Goal: Task Accomplishment & Management: Manage account settings

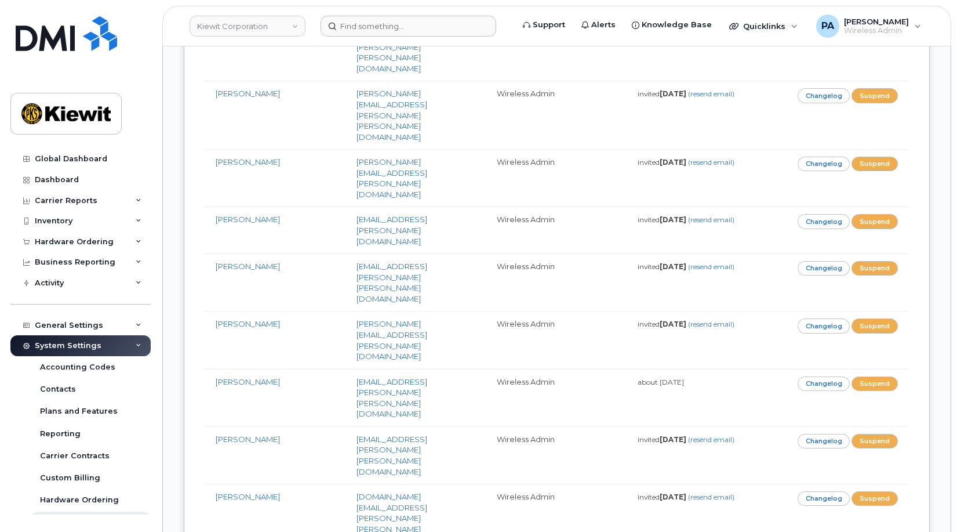
scroll to position [11213, 0]
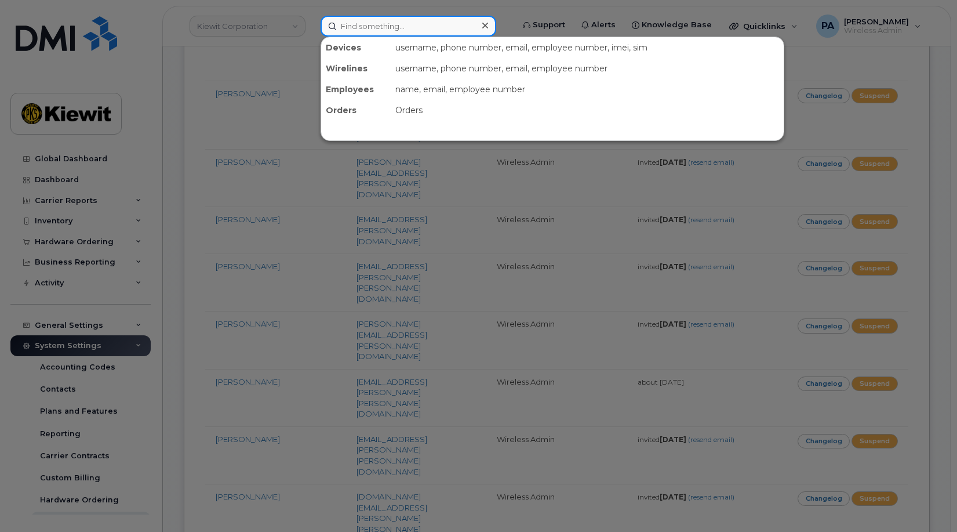
click at [403, 31] on input at bounding box center [409, 26] width 176 height 21
paste input "4508083689"
type input "4508083689"
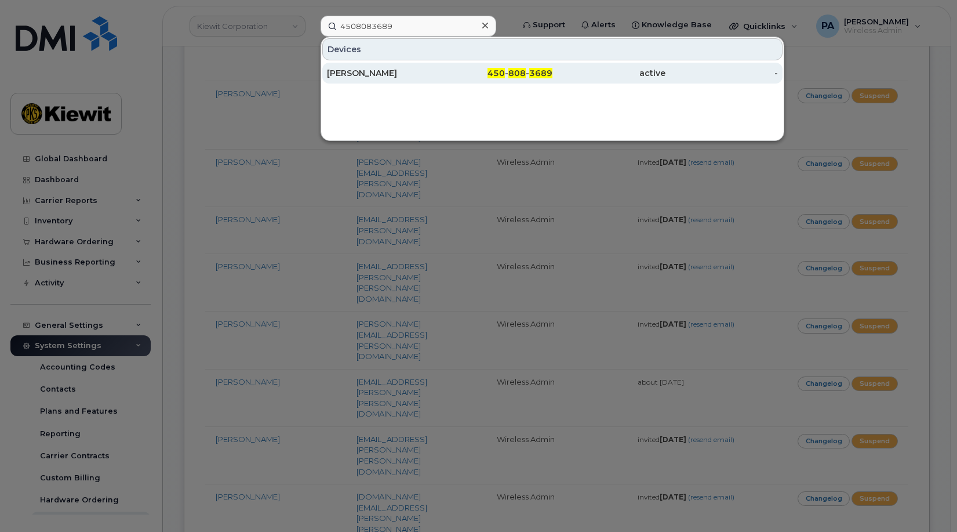
click at [395, 71] on div "[PERSON_NAME]" at bounding box center [383, 73] width 113 height 12
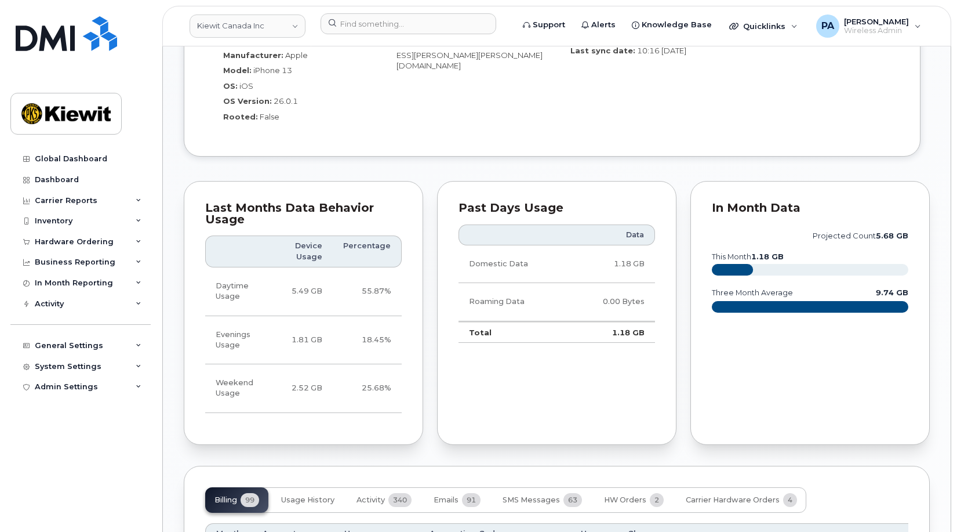
scroll to position [1333, 0]
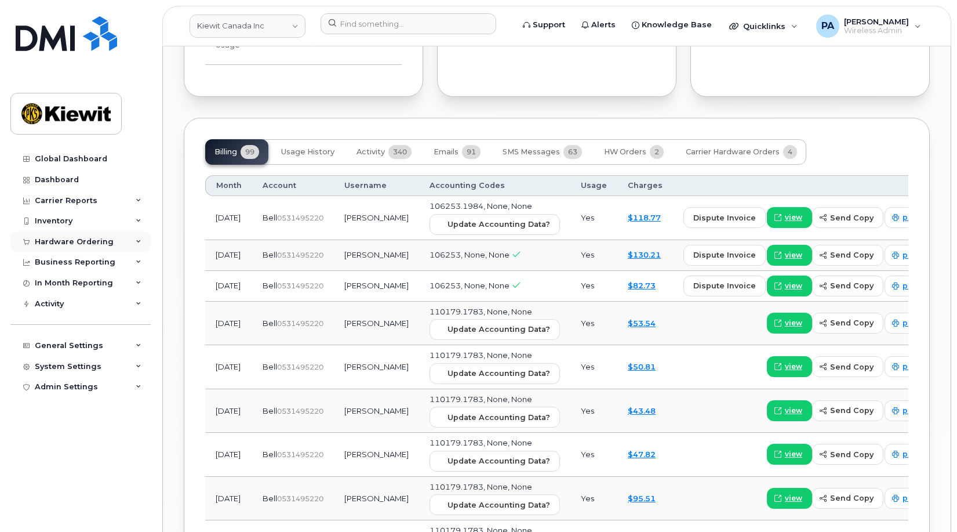
click at [89, 238] on div "Hardware Ordering" at bounding box center [74, 241] width 79 height 9
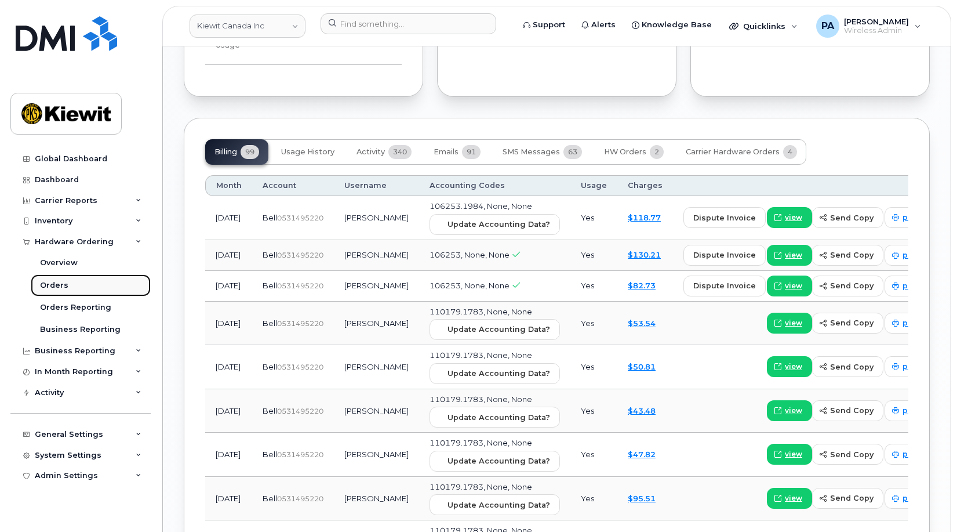
click at [50, 290] on div "Orders" at bounding box center [54, 285] width 28 height 10
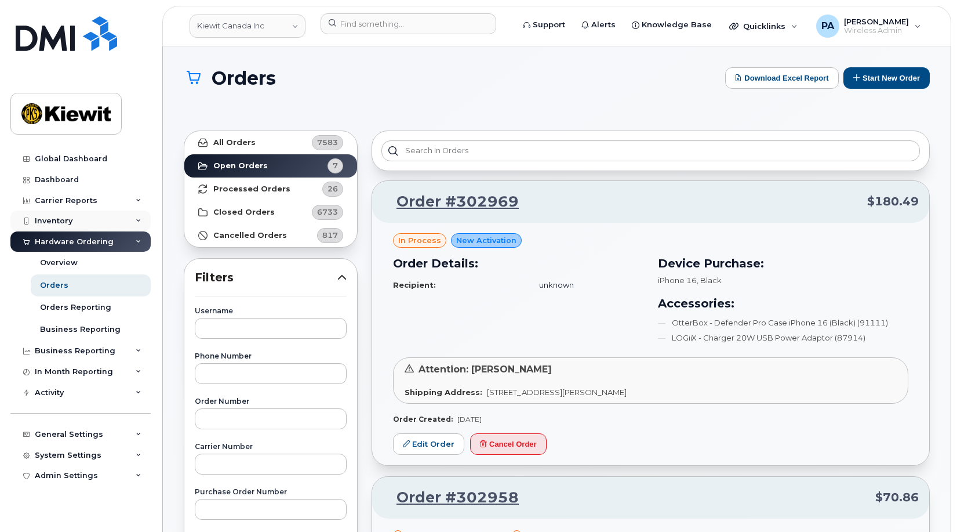
click at [67, 220] on div "Inventory" at bounding box center [54, 220] width 38 height 9
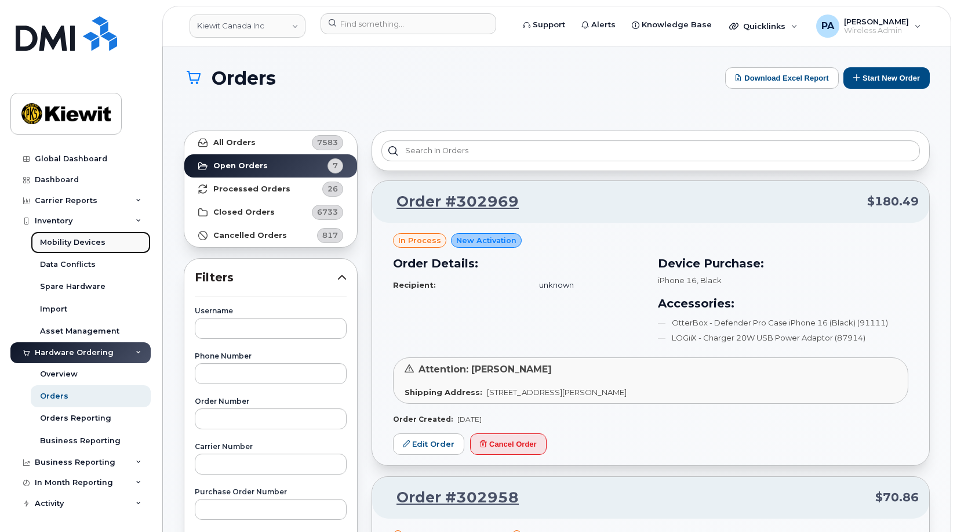
click at [72, 243] on div "Mobility Devices" at bounding box center [73, 242] width 66 height 10
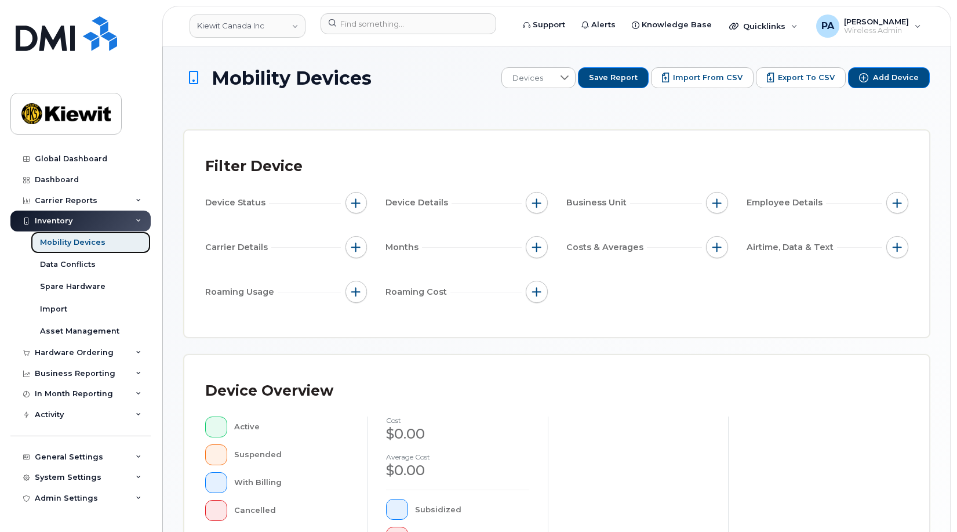
scroll to position [334, 0]
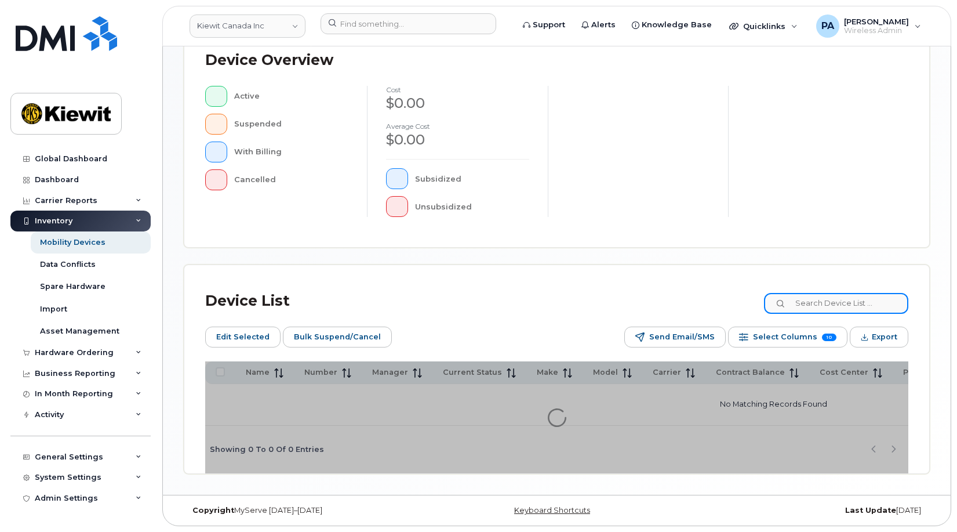
click at [817, 297] on input at bounding box center [836, 303] width 144 height 21
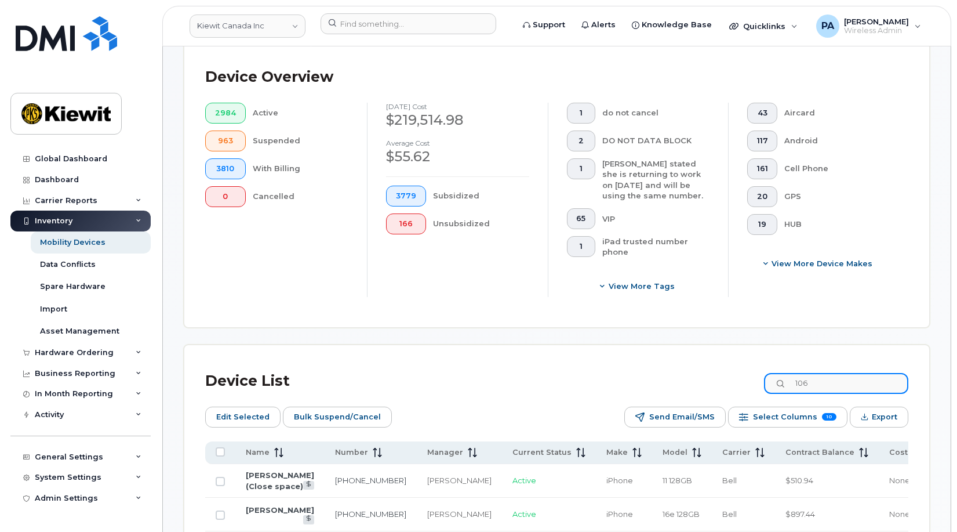
click at [841, 385] on input "106" at bounding box center [836, 383] width 144 height 21
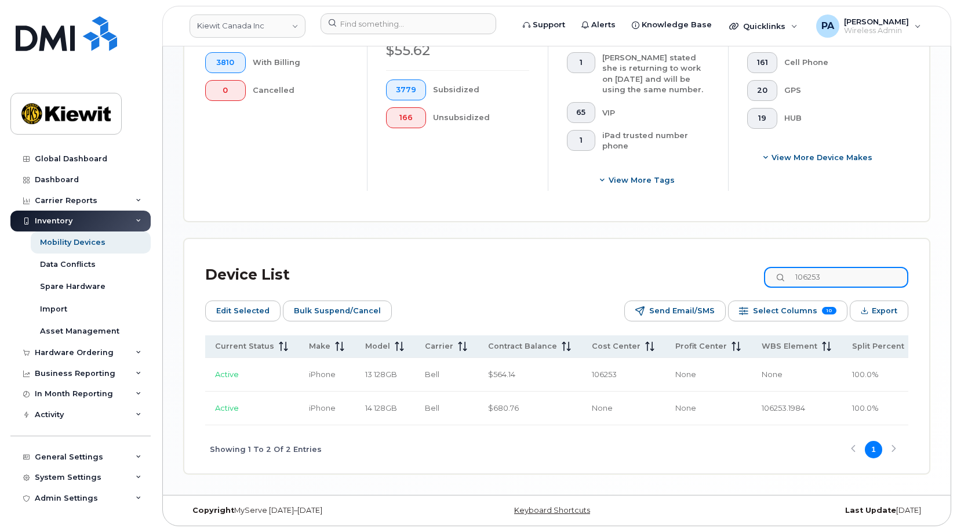
scroll to position [0, 310]
type input "106253"
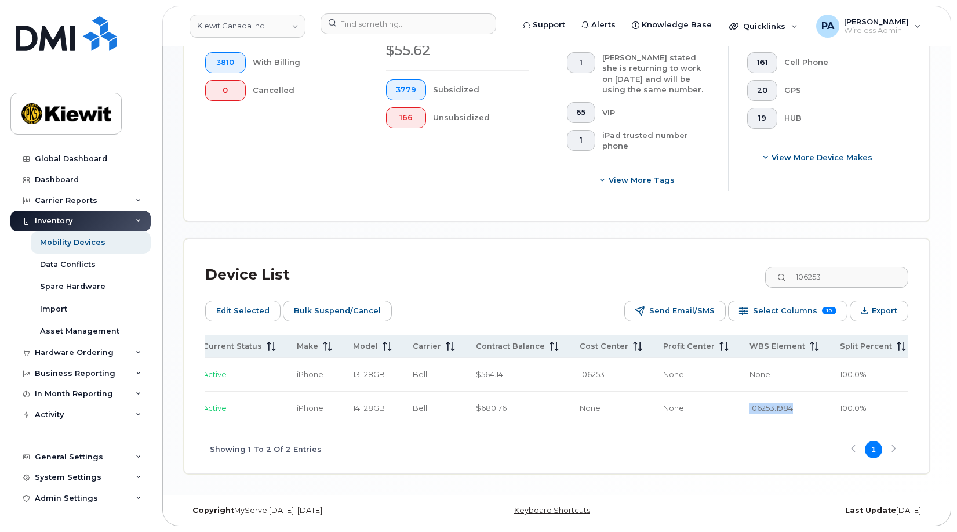
drag, startPoint x: 719, startPoint y: 410, endPoint x: 657, endPoint y: 408, distance: 62.6
click at [739, 408] on td "106253.1984" at bounding box center [784, 408] width 90 height 34
copy span "106253.1984"
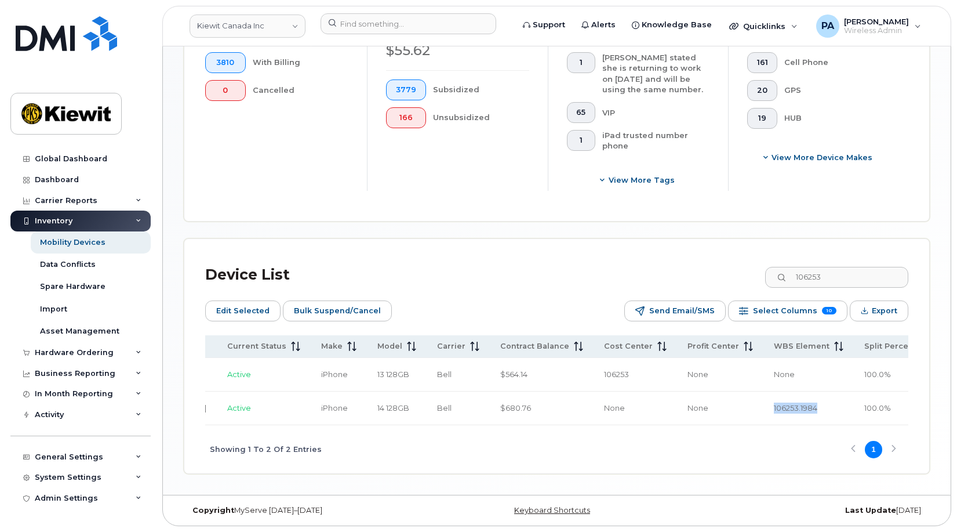
scroll to position [0, 0]
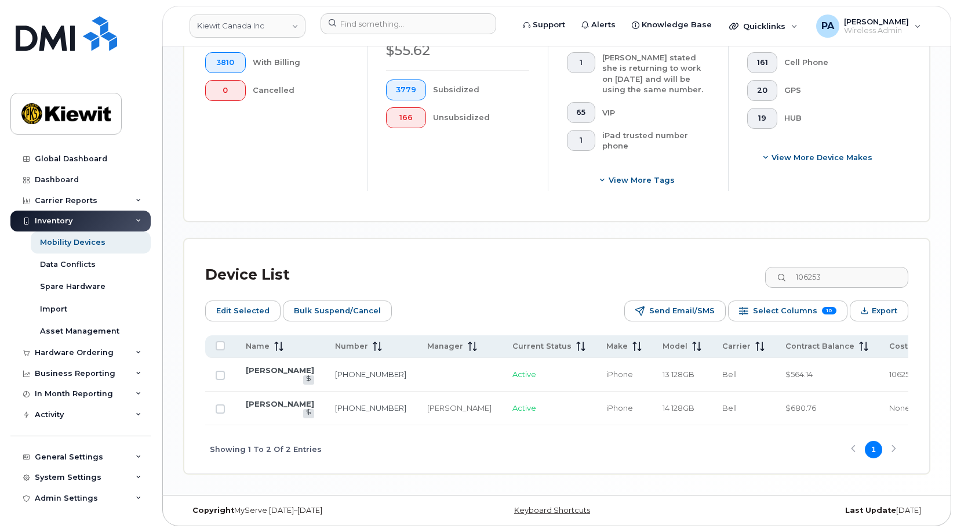
click at [529, 281] on div "Device List 106253 Edit Selected Bulk Suspend/Cancel Send Email/SMS Select Colu…" at bounding box center [556, 366] width 703 height 213
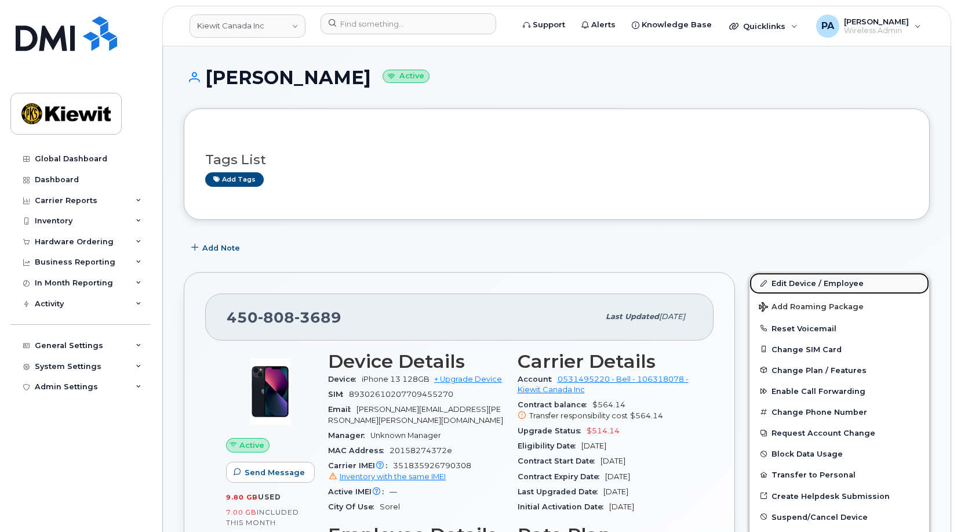
click at [808, 283] on link "Edit Device / Employee" at bounding box center [840, 282] width 180 height 21
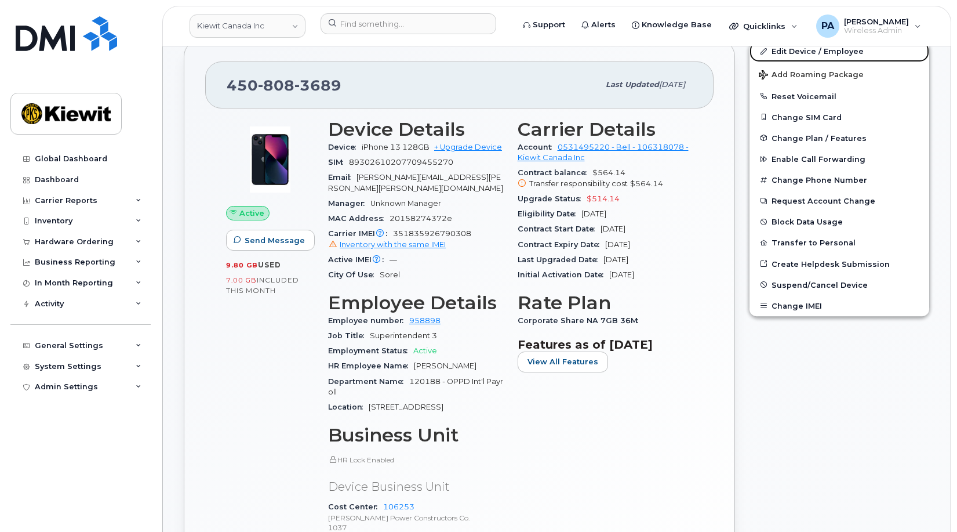
scroll to position [406, 0]
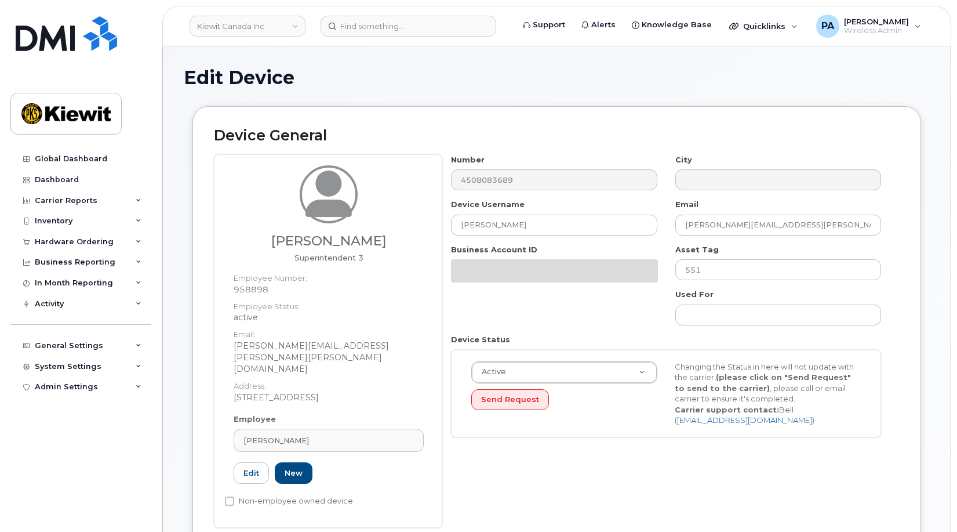
select select "14059"
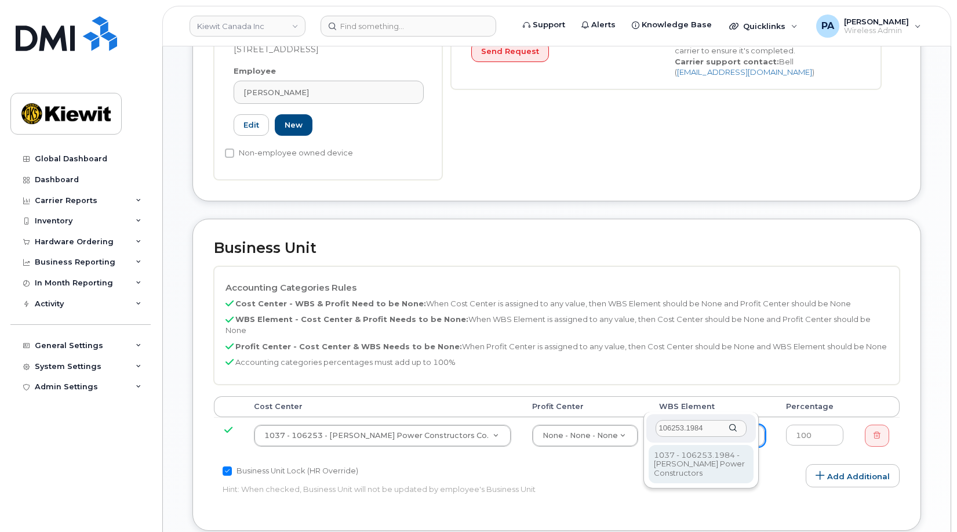
type input "106253.1984"
type input "34113752"
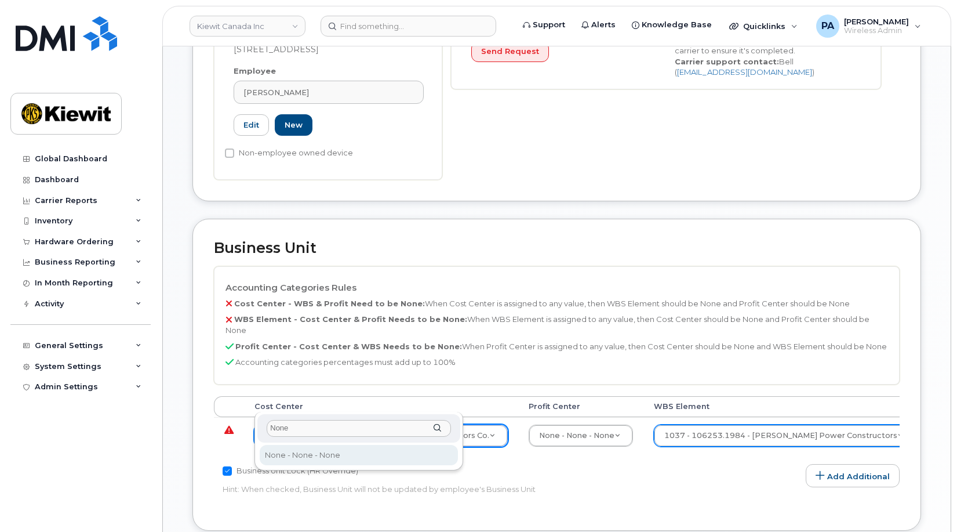
type input "None"
type input "13383"
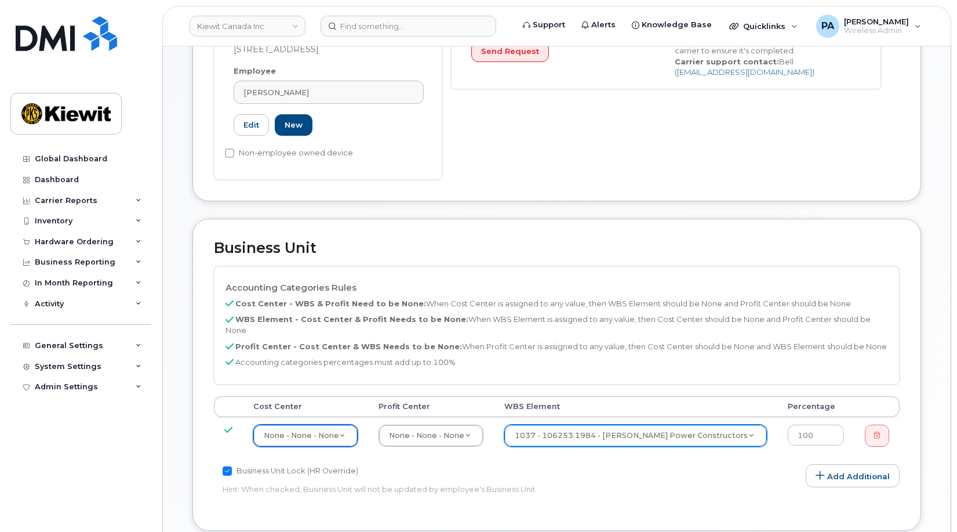
scroll to position [676, 0]
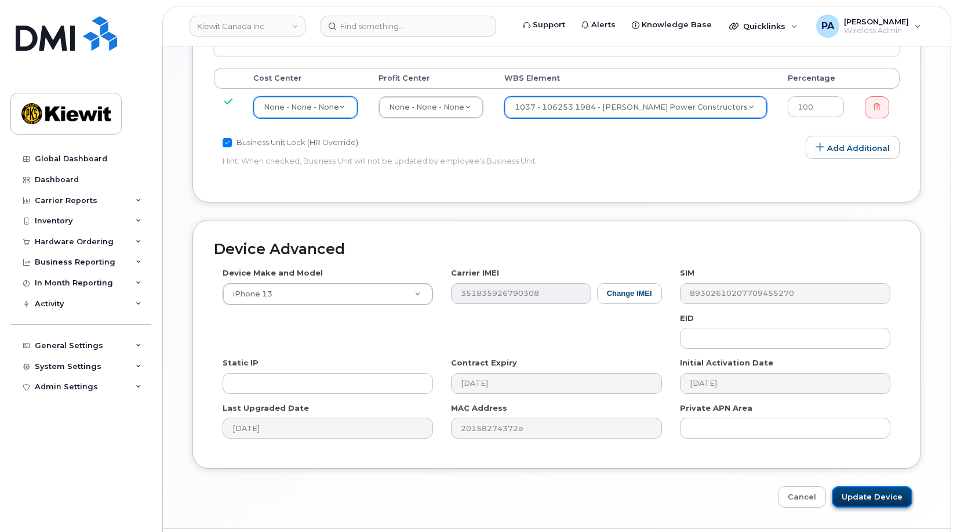
click at [882, 486] on input "Update Device" at bounding box center [872, 496] width 81 height 21
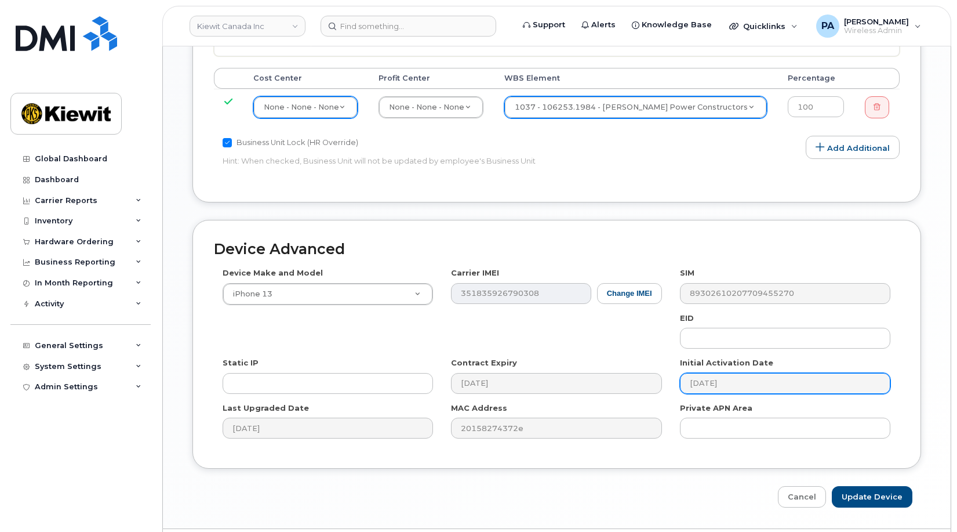
type input "Saving..."
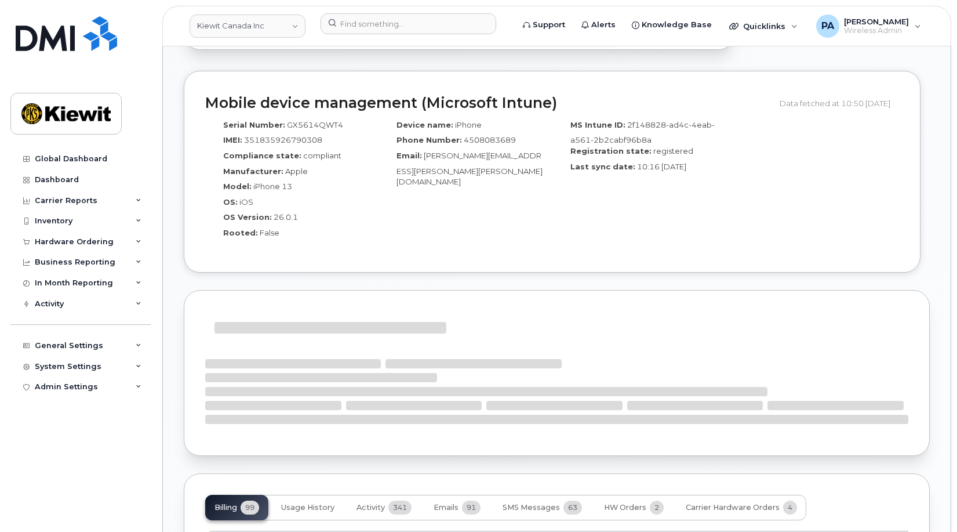
scroll to position [1104, 0]
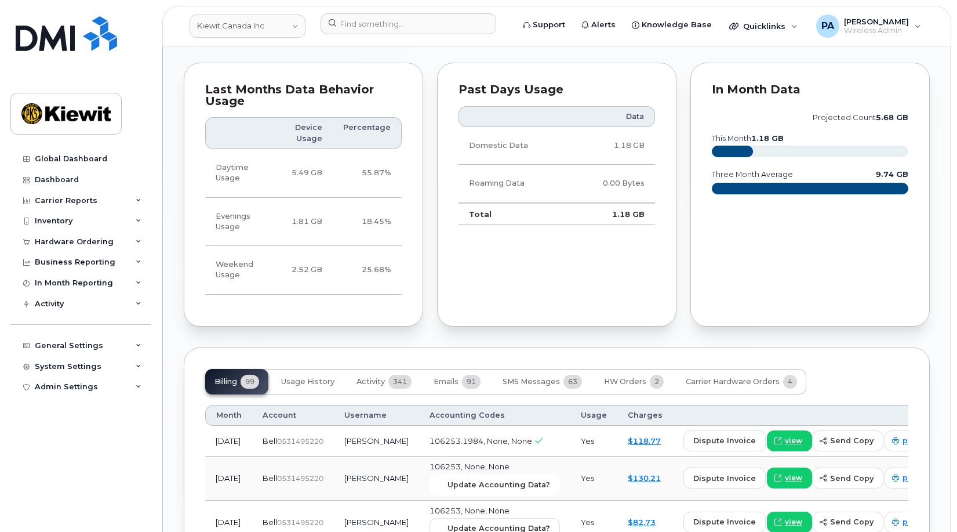
click at [456, 479] on span "Update Accounting Data?" at bounding box center [499, 484] width 103 height 11
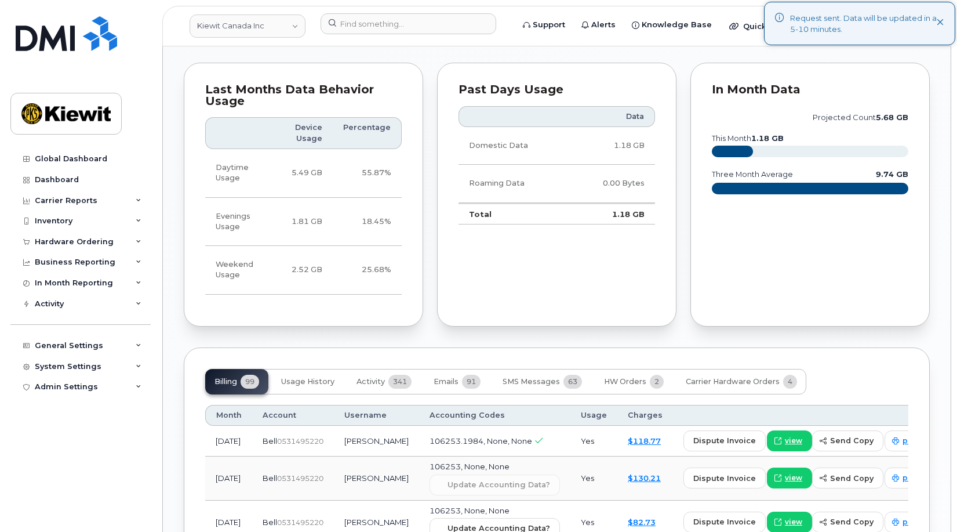
scroll to position [1336, 0]
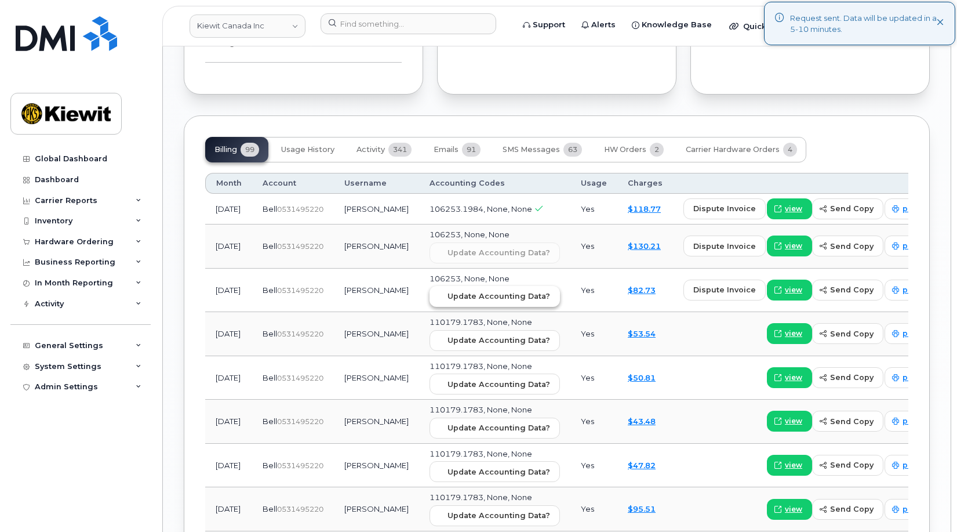
drag, startPoint x: 468, startPoint y: 286, endPoint x: 530, endPoint y: 48, distance: 245.7
click at [468, 290] on span "Update Accounting Data?" at bounding box center [499, 295] width 103 height 11
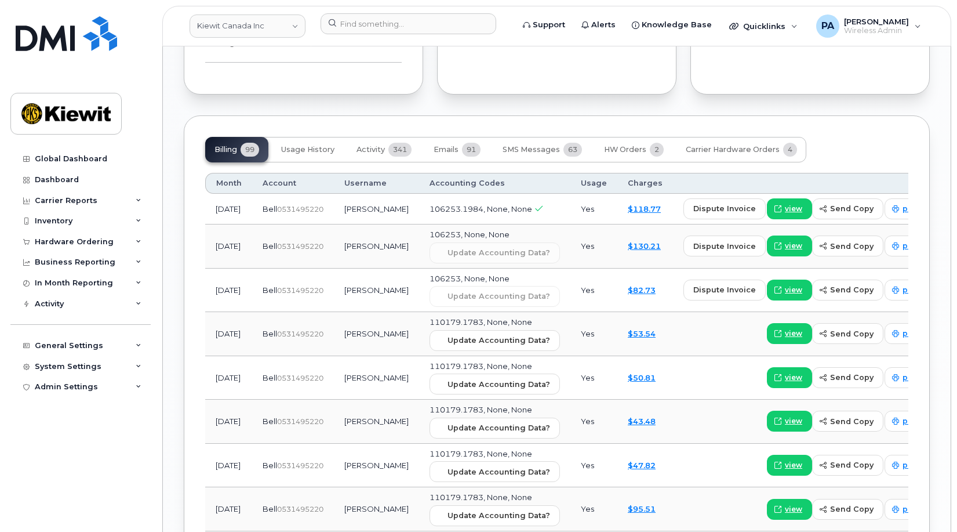
click at [91, 461] on div "Global Dashboard Dashboard Carrier Reports Monthly Billing Data Daily Data Pool…" at bounding box center [81, 331] width 143 height 366
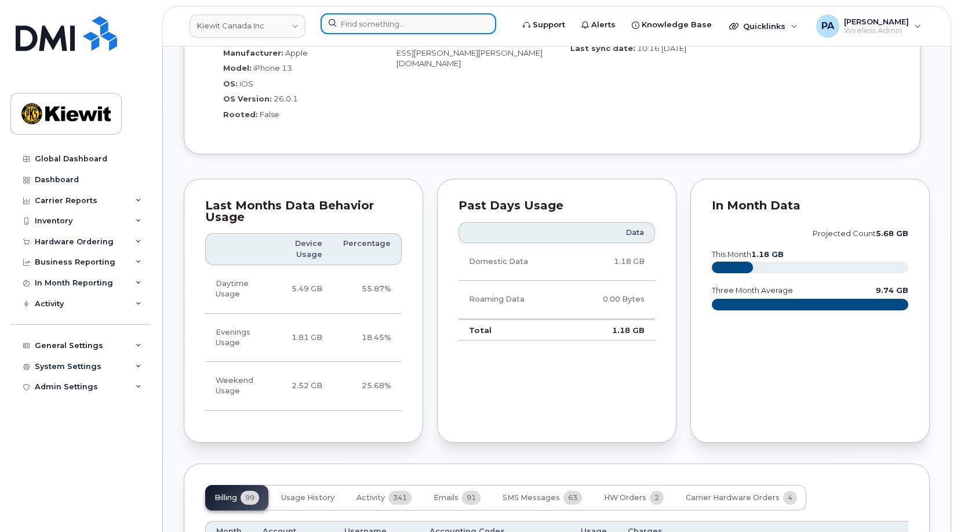
click at [369, 26] on input at bounding box center [409, 23] width 176 height 21
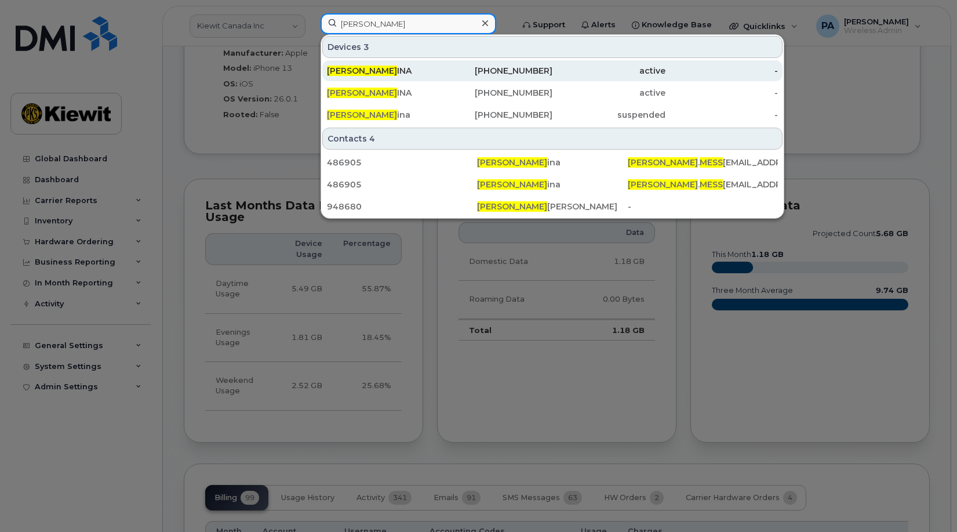
type input "richard mess"
click at [383, 72] on span "RICHARD MESS" at bounding box center [362, 71] width 70 height 10
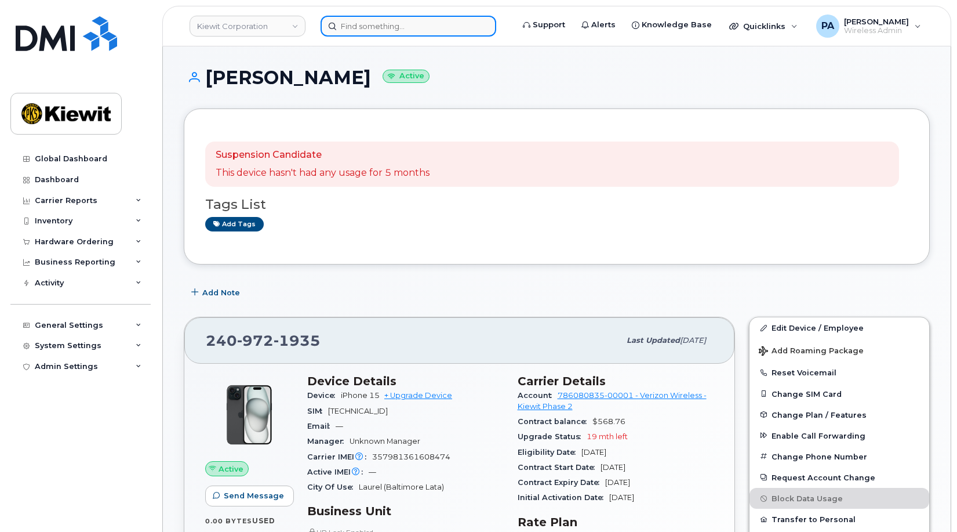
click at [392, 28] on input at bounding box center [409, 26] width 176 height 21
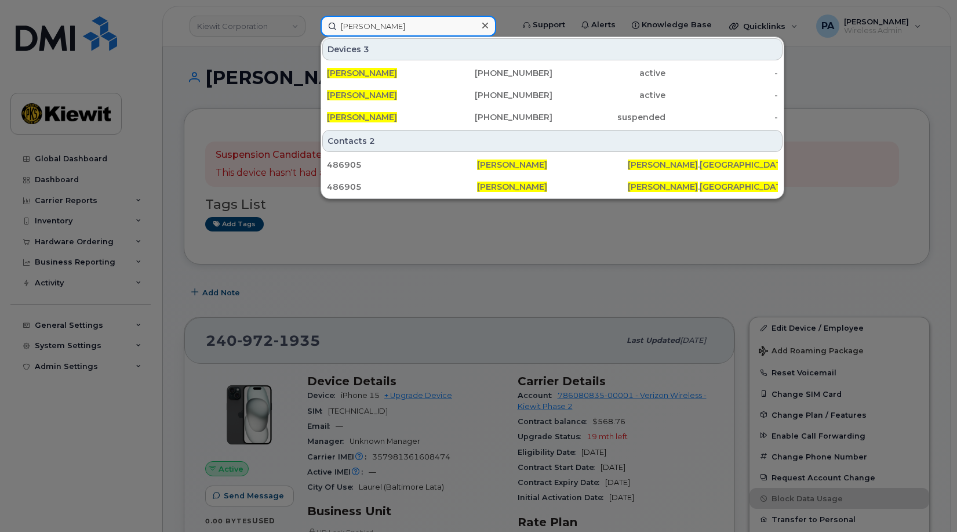
drag, startPoint x: 416, startPoint y: 26, endPoint x: 195, endPoint y: 36, distance: 220.6
click at [311, 36] on div "richard messina Devices 3 RICHARD MESSINA 240-972-1935 active - RICHARD MESSINA…" at bounding box center [412, 26] width 203 height 21
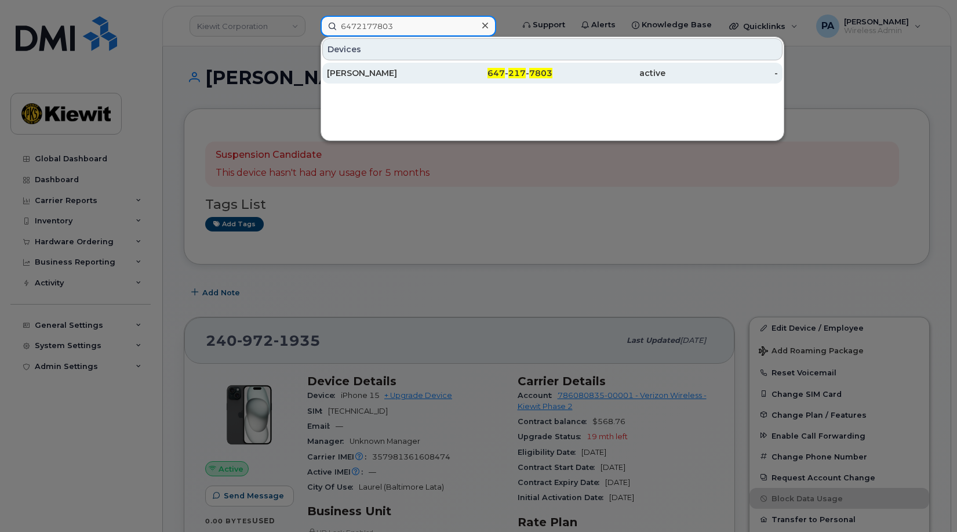
type input "6472177803"
click at [358, 76] on div "[PERSON_NAME]" at bounding box center [383, 73] width 113 height 12
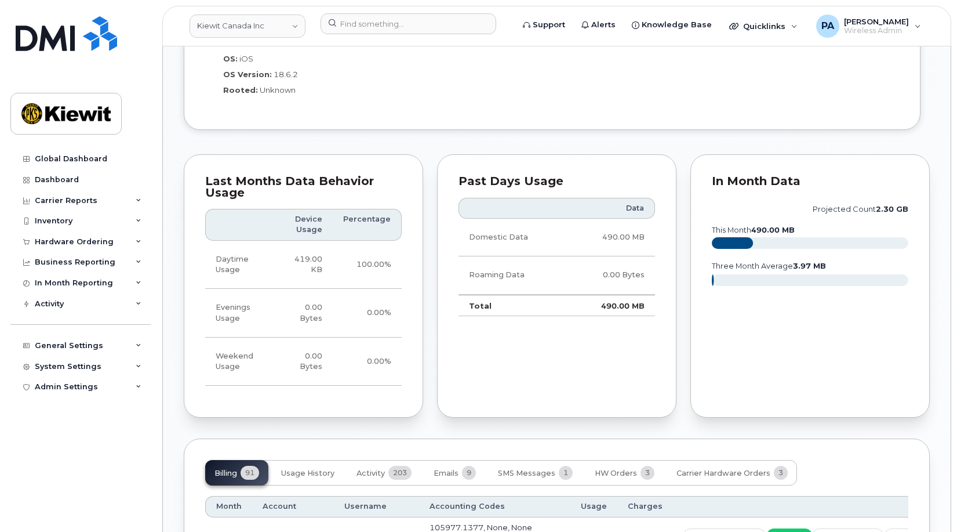
scroll to position [1044, 0]
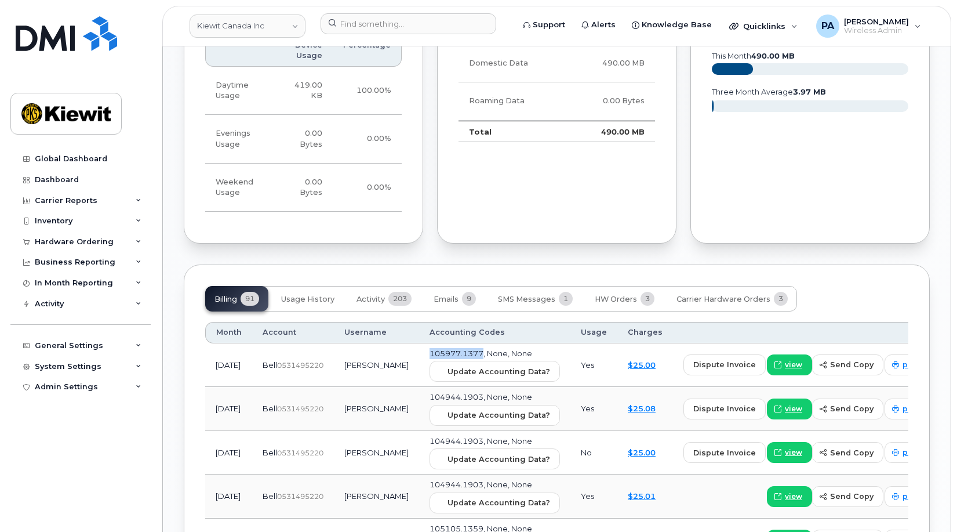
drag, startPoint x: 467, startPoint y: 351, endPoint x: 413, endPoint y: 352, distance: 54.5
click at [419, 352] on td "105977.1377, None, None Update Accounting Data?" at bounding box center [494, 365] width 151 height 44
copy span "105977.1377"
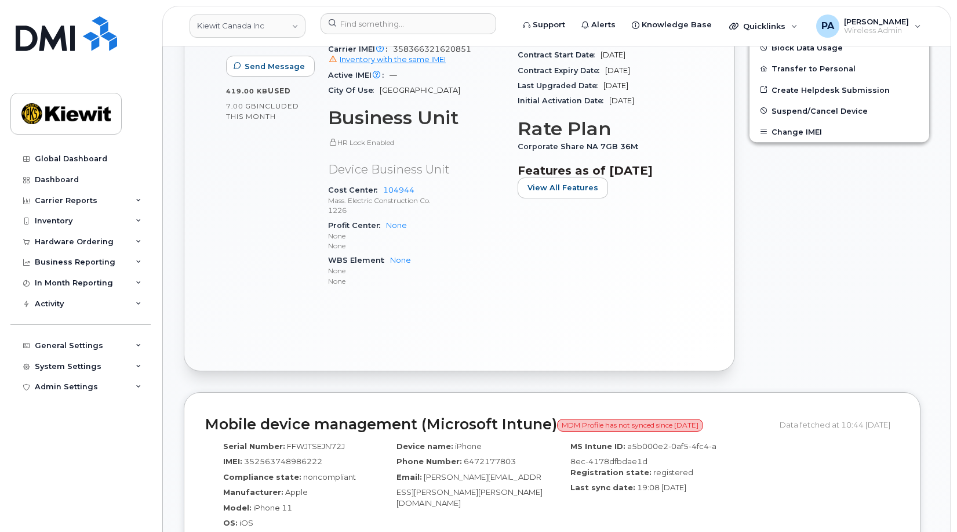
scroll to position [116, 0]
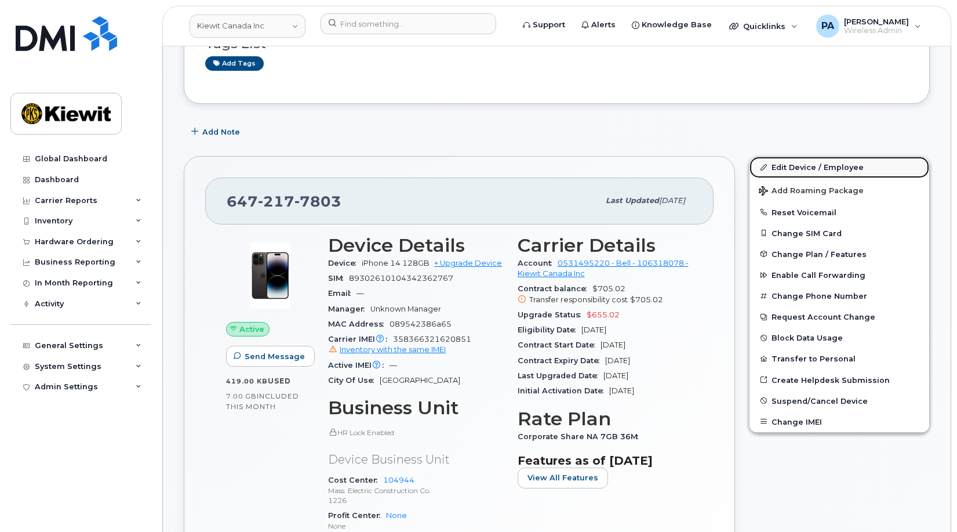
click at [821, 162] on link "Edit Device / Employee" at bounding box center [840, 167] width 180 height 21
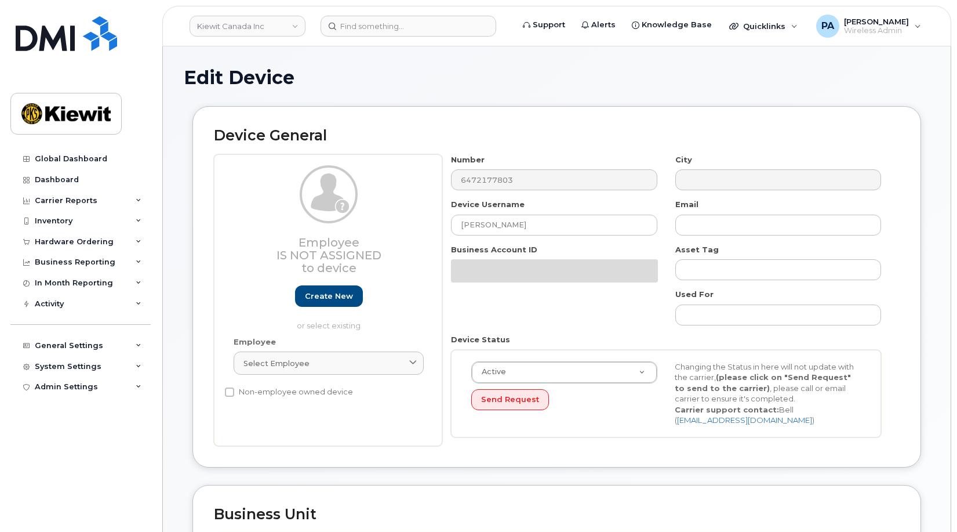
select select "14059"
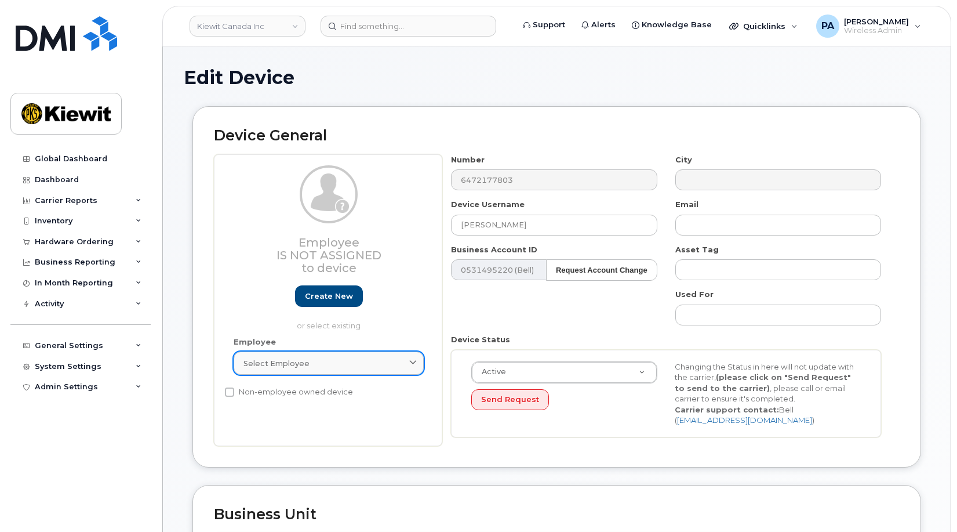
click at [321, 358] on div "Select employee" at bounding box center [328, 363] width 170 height 11
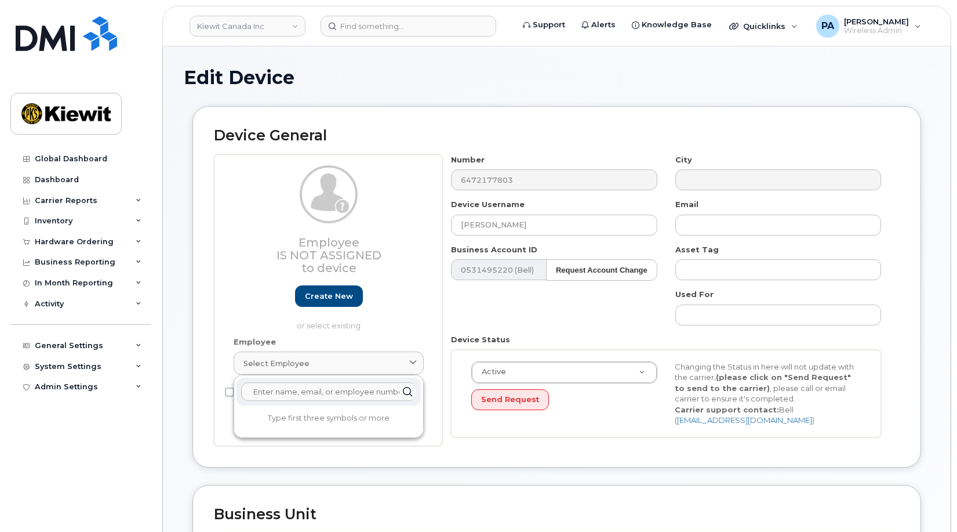
click at [310, 394] on input "text" at bounding box center [328, 391] width 175 height 19
type input "a"
paste input "105977.1377"
drag, startPoint x: 525, startPoint y: 224, endPoint x: 424, endPoint y: 222, distance: 100.9
click at [424, 222] on div "Employee Is not assigned to device Create new or select existing Employee Selec…" at bounding box center [557, 300] width 686 height 292
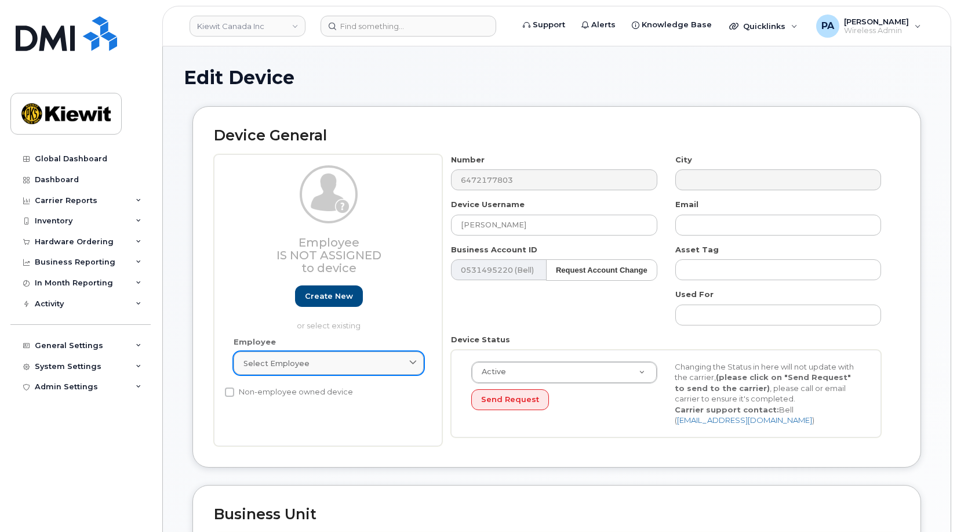
click at [322, 361] on div "Select employee" at bounding box center [328, 363] width 170 height 11
paste input "[PERSON_NAME]"
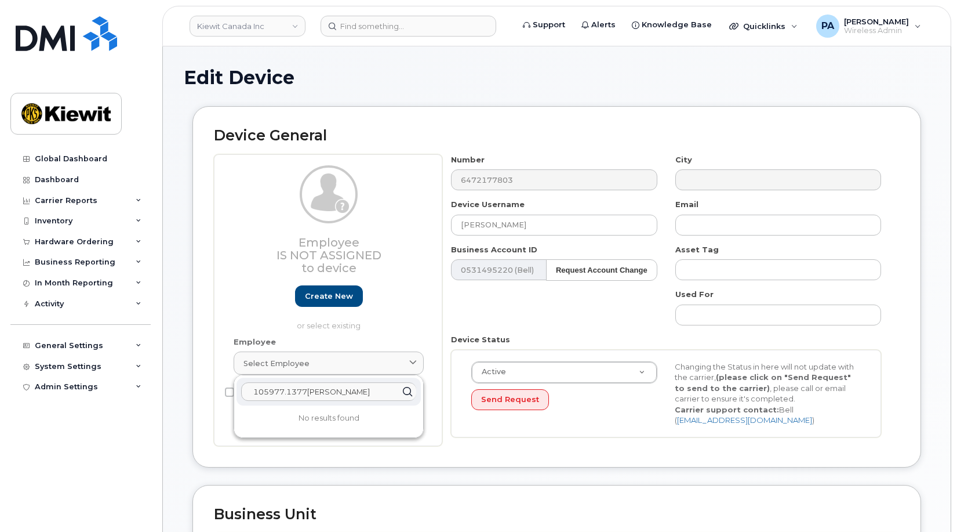
drag, startPoint x: 375, startPoint y: 392, endPoint x: 206, endPoint y: 391, distance: 169.3
click at [206, 391] on div "Device General Employee Is not assigned to device Create new or select existing…" at bounding box center [556, 286] width 729 height 361
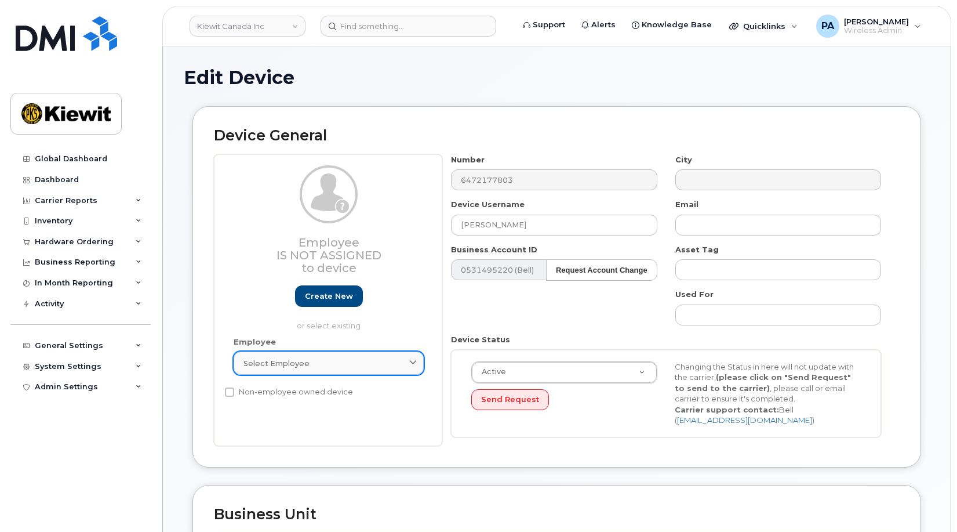
click at [314, 368] on div "Select employee" at bounding box center [328, 363] width 170 height 11
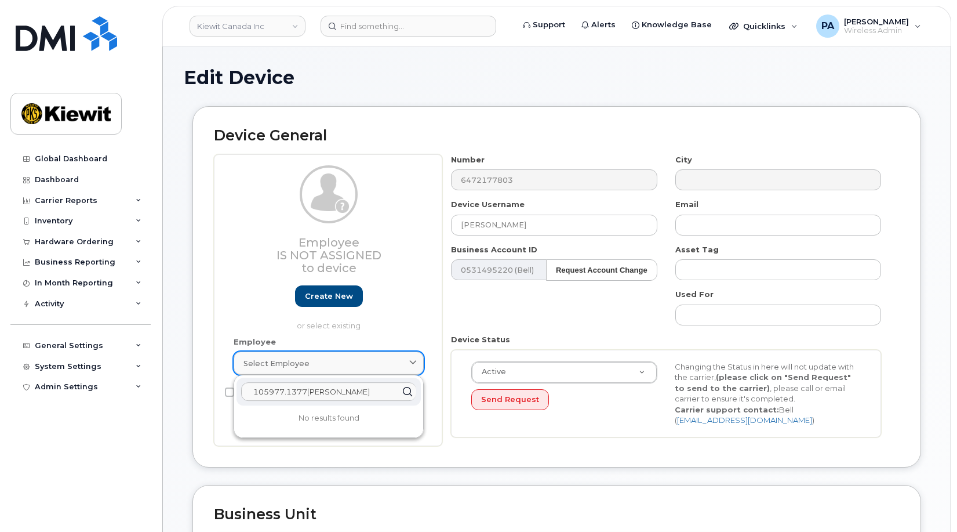
paste input "text"
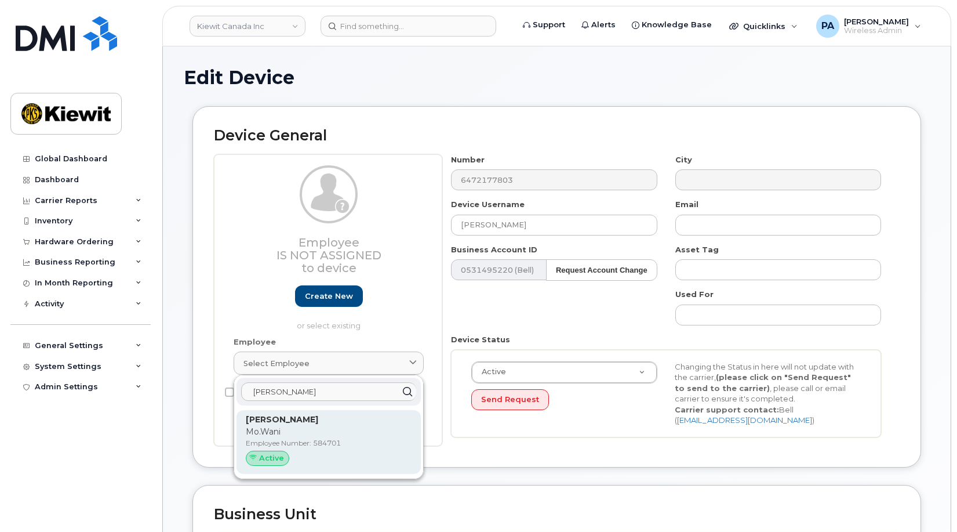
type input "[PERSON_NAME]"
click at [308, 429] on p "Mo.Wani" at bounding box center [329, 432] width 166 height 12
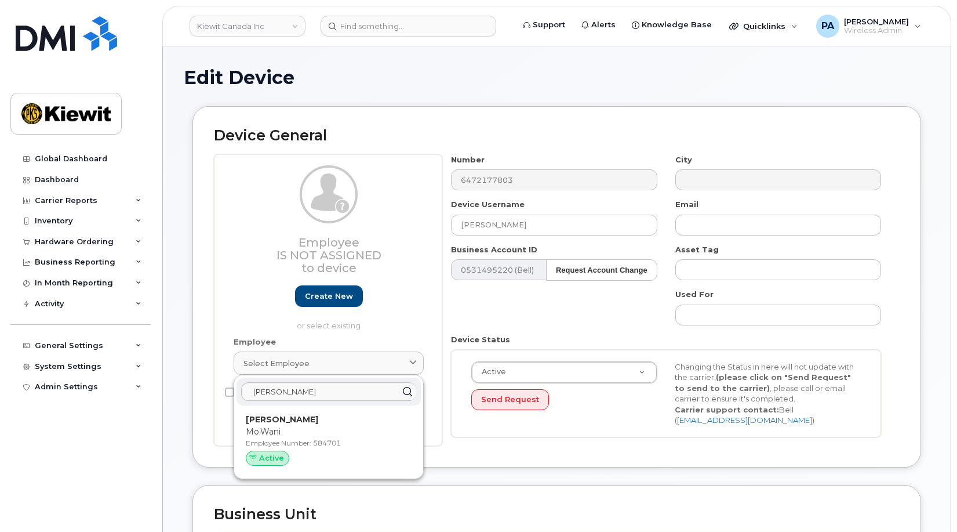
type input "584701"
type input "[PERSON_NAME]"
type input "[EMAIL_ADDRESS][DOMAIN_NAME]"
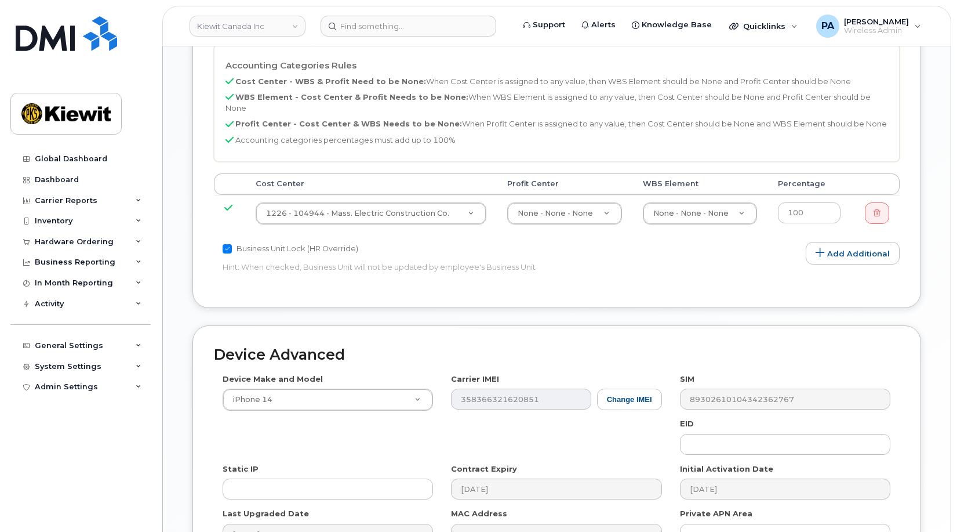
scroll to position [666, 0]
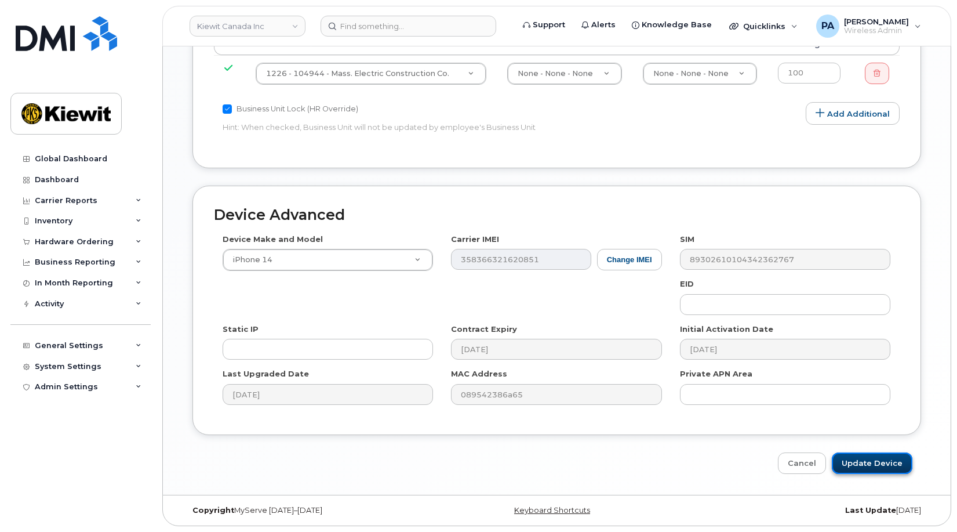
click at [877, 462] on input "Update Device" at bounding box center [872, 462] width 81 height 21
type input "Saving..."
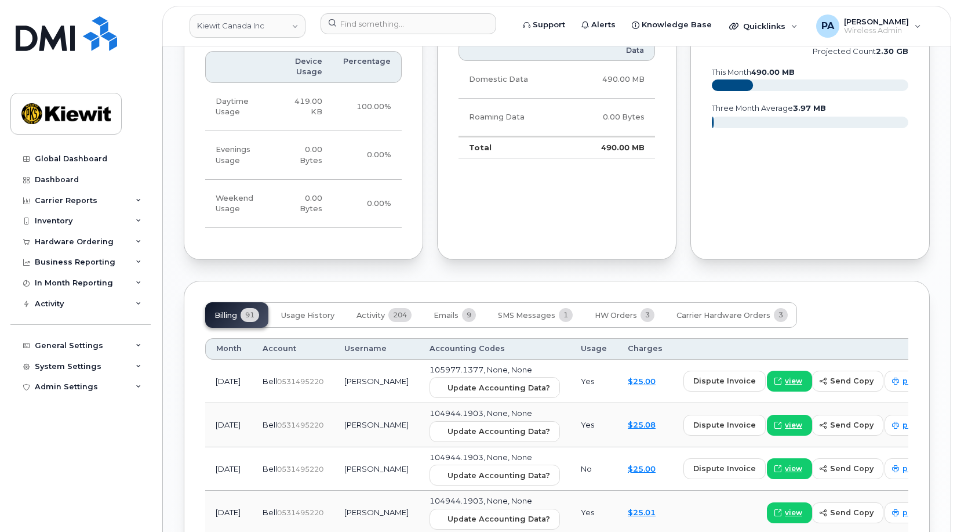
scroll to position [1217, 0]
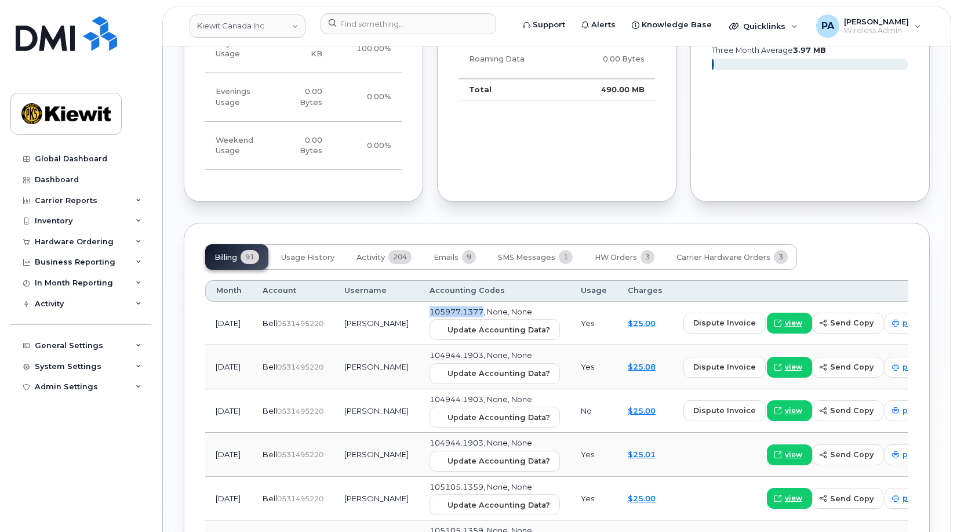
drag, startPoint x: 467, startPoint y: 319, endPoint x: 405, endPoint y: 321, distance: 62.1
click at [419, 321] on td "105977.1377, None, None Update Accounting Data?" at bounding box center [494, 323] width 151 height 44
copy span "105977.1377"
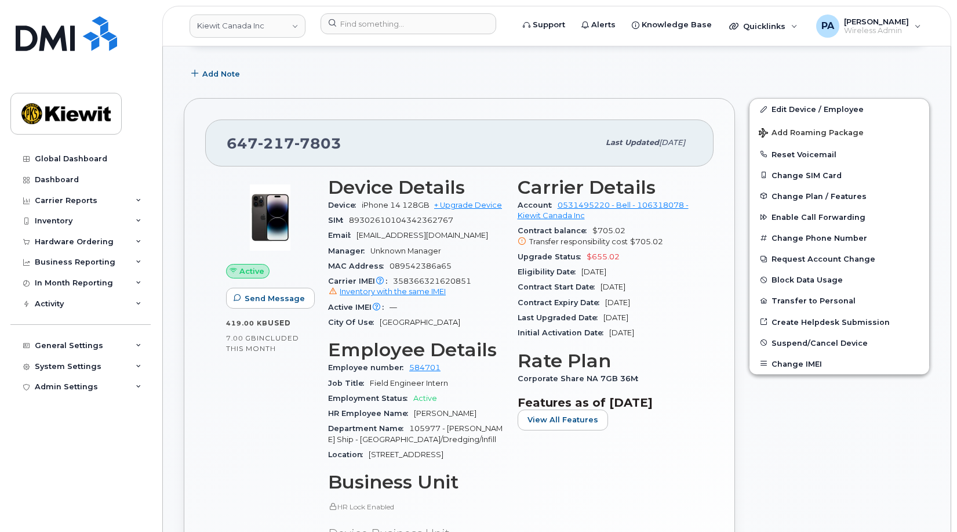
scroll to position [0, 0]
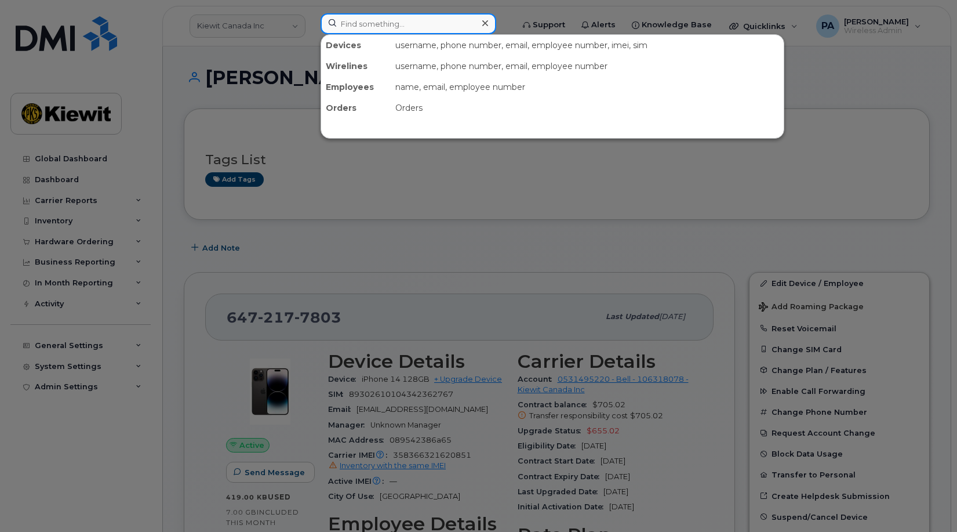
click at [375, 24] on input at bounding box center [409, 23] width 176 height 21
click at [408, 23] on input at bounding box center [409, 23] width 176 height 21
paste input "3435494416"
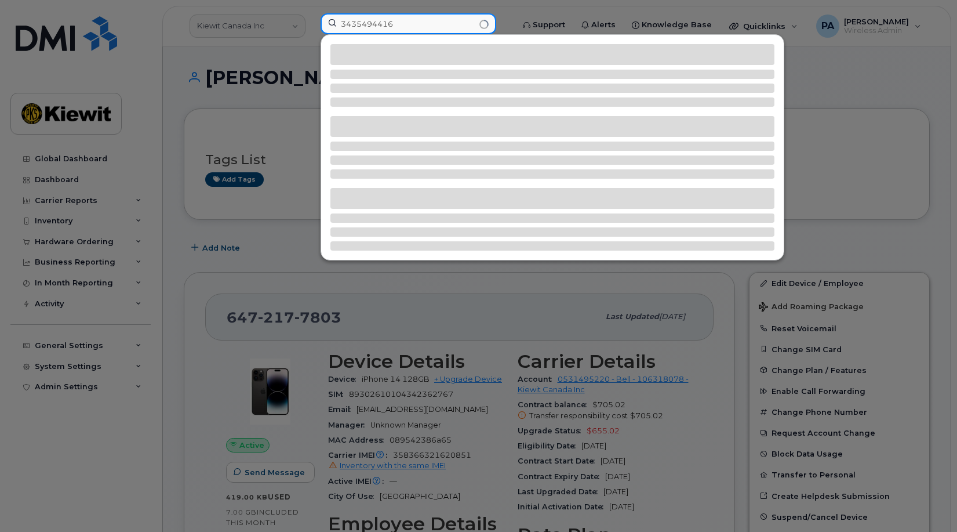
type input "3435494416"
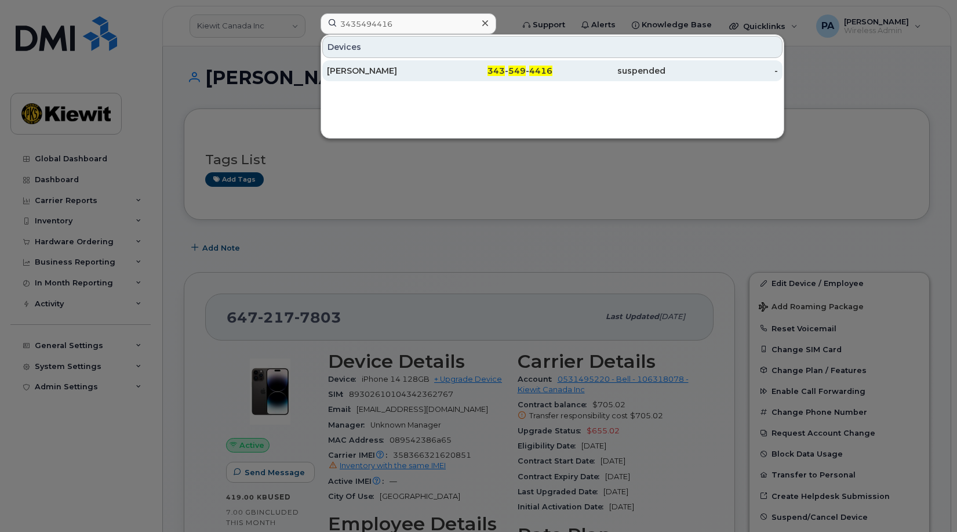
click at [359, 65] on div "[PERSON_NAME]" at bounding box center [383, 70] width 113 height 21
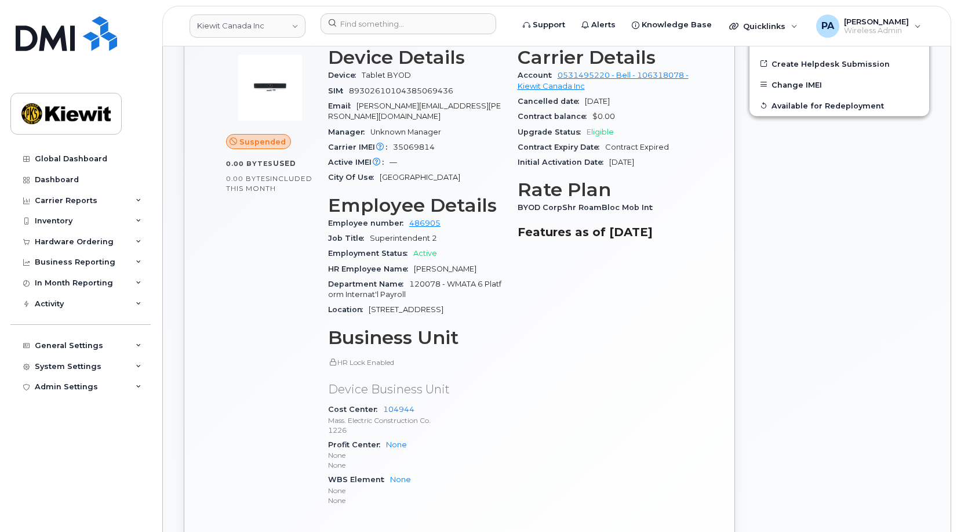
scroll to position [232, 0]
